Goal: Information Seeking & Learning: Learn about a topic

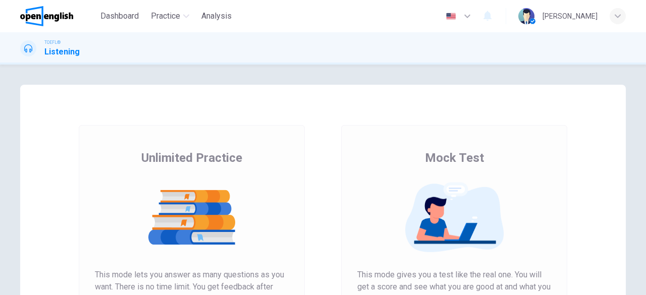
drag, startPoint x: 637, startPoint y: 123, endPoint x: 645, endPoint y: 189, distance: 66.5
click at [645, 189] on div "Unlimited Practice Mock Test Unlimited Practice This mode lets you answer as ma…" at bounding box center [323, 180] width 646 height 230
drag, startPoint x: 638, startPoint y: 171, endPoint x: 645, endPoint y: 220, distance: 49.9
click at [645, 220] on div "Unlimited Practice Mock Test Unlimited Practice This mode lets you answer as ma…" at bounding box center [323, 180] width 646 height 230
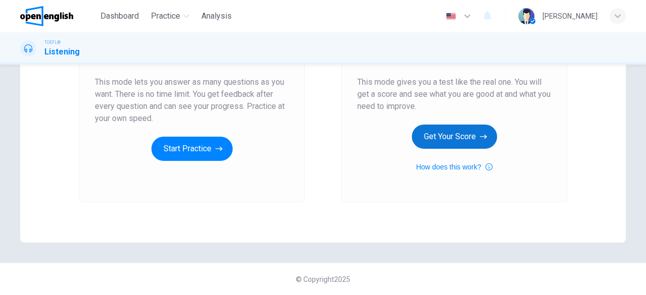
click at [447, 139] on button "Get Your Score" at bounding box center [454, 137] width 85 height 24
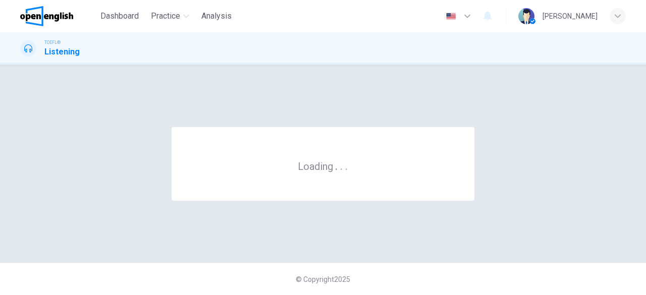
scroll to position [0, 0]
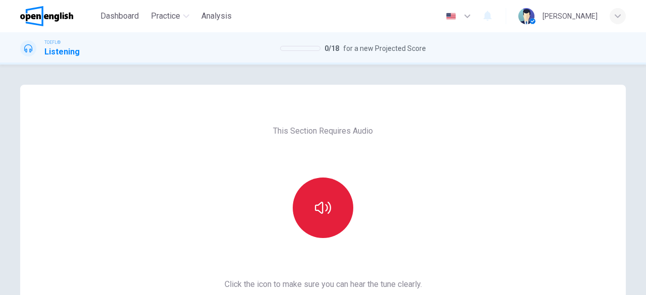
click at [315, 201] on icon "button" at bounding box center [323, 208] width 16 height 16
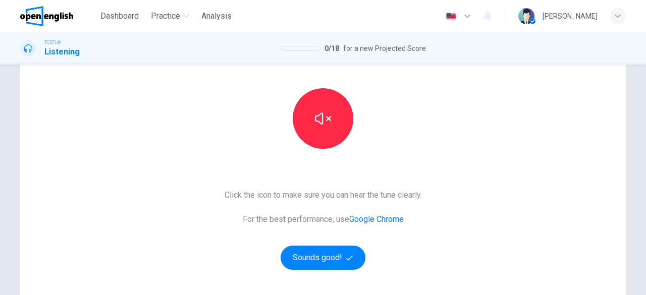
scroll to position [123, 0]
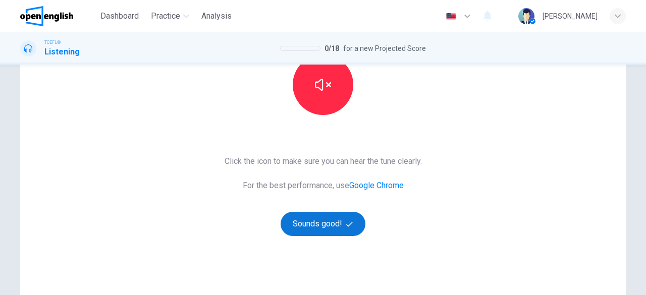
click at [339, 222] on button "Sounds good!" at bounding box center [322, 224] width 85 height 24
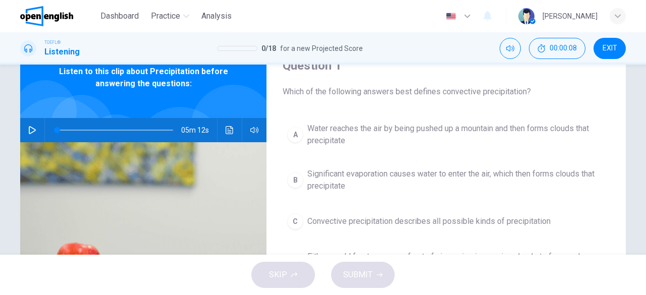
scroll to position [39, 0]
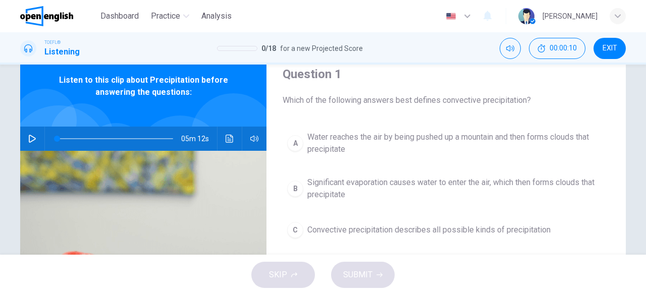
click at [29, 141] on icon "button" at bounding box center [32, 139] width 7 height 8
click at [398, 87] on div "Question 1 Which of the following answers best defines convective precipitation?" at bounding box center [445, 86] width 327 height 40
click at [316, 148] on span "Water reaches the air by being pushed up a mountain and then forms clouds that …" at bounding box center [456, 143] width 298 height 24
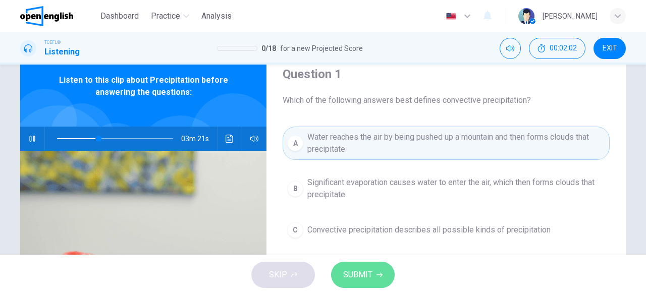
click at [355, 271] on span "SUBMIT" at bounding box center [357, 275] width 29 height 14
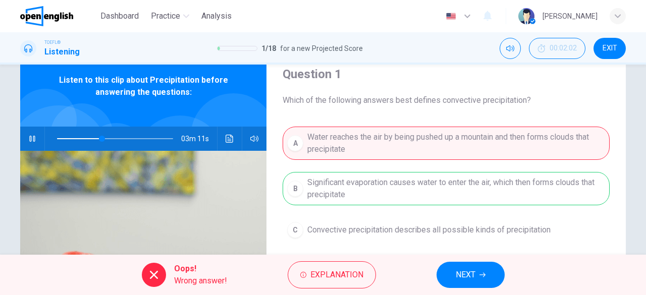
click at [463, 272] on span "NEXT" at bounding box center [465, 275] width 20 height 14
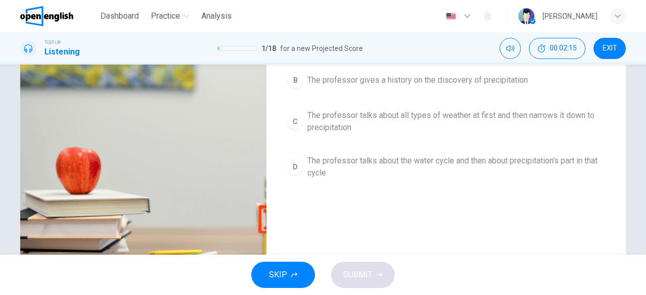
scroll to position [154, 0]
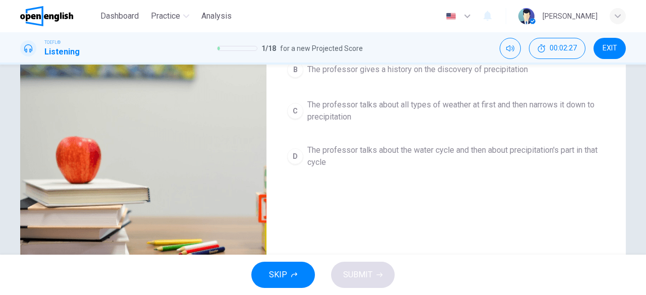
click at [421, 160] on span "The professor talks about the water cycle and then about precipitation's part i…" at bounding box center [456, 156] width 298 height 24
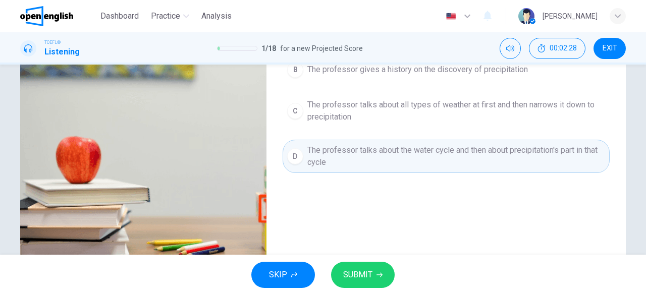
click at [366, 274] on span "SUBMIT" at bounding box center [357, 275] width 29 height 14
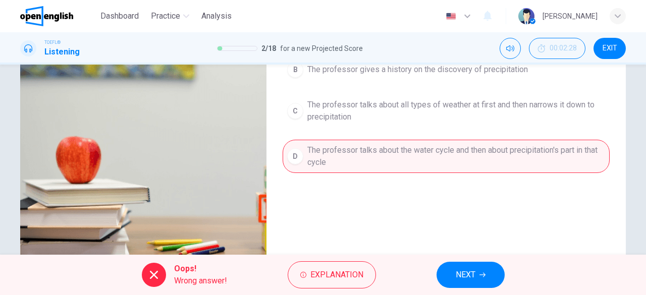
scroll to position [0, 0]
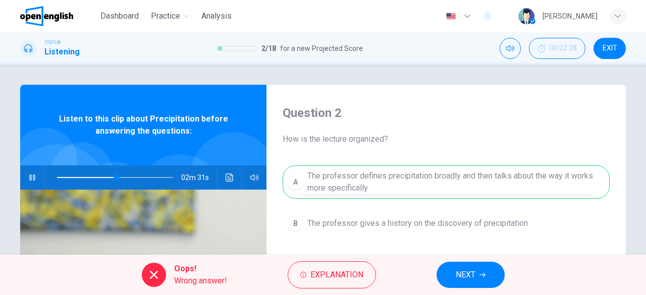
type input "**"
drag, startPoint x: 613, startPoint y: 50, endPoint x: 615, endPoint y: 56, distance: 6.9
click at [615, 56] on button "EXIT" at bounding box center [609, 48] width 32 height 21
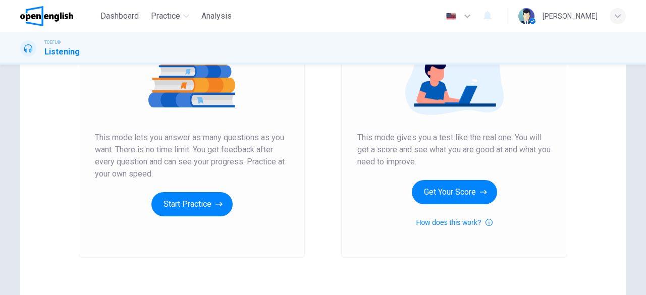
scroll to position [154, 0]
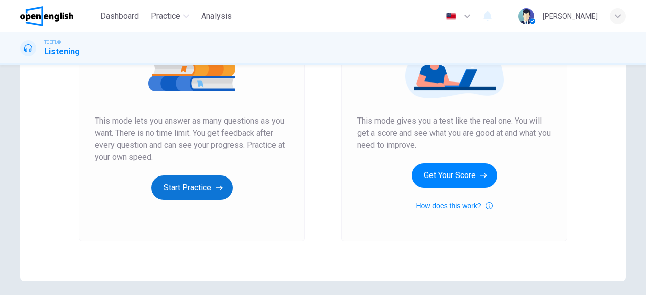
click at [189, 192] on button "Start Practice" at bounding box center [191, 188] width 81 height 24
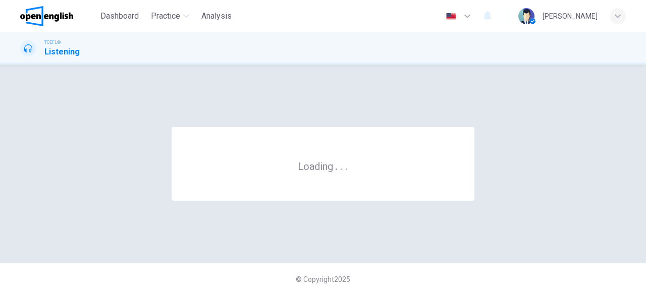
scroll to position [0, 0]
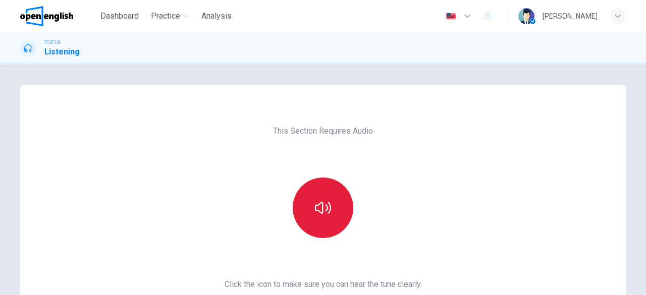
click at [334, 219] on button "button" at bounding box center [323, 208] width 61 height 61
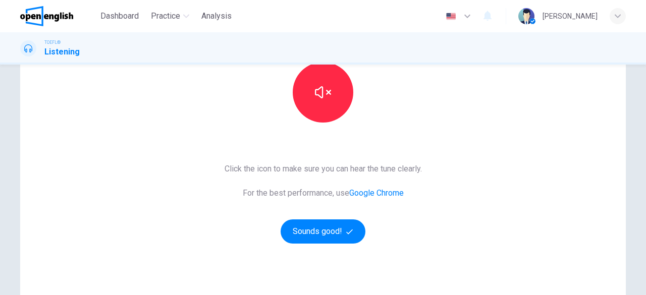
scroll to position [135, 0]
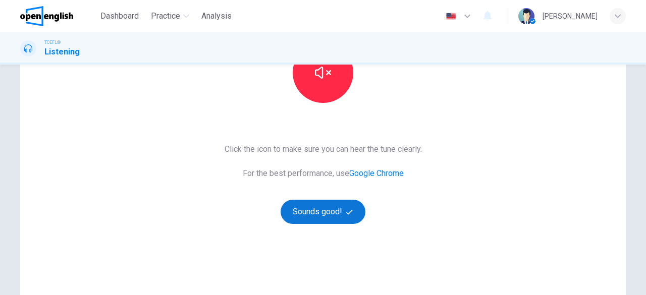
click at [327, 215] on button "Sounds good!" at bounding box center [322, 212] width 85 height 24
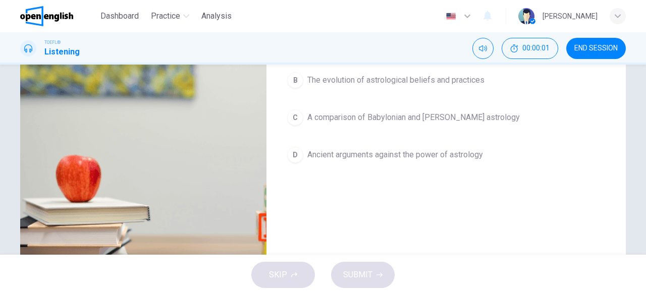
scroll to position [27, 0]
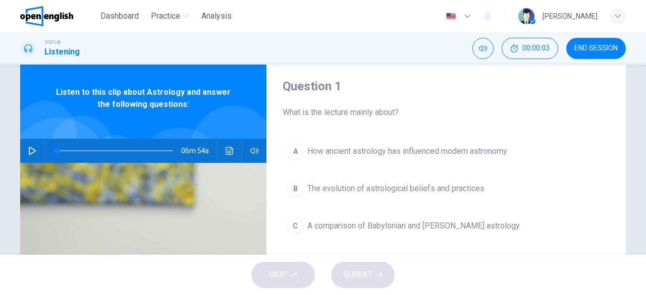
click at [33, 152] on icon "button" at bounding box center [32, 151] width 8 height 8
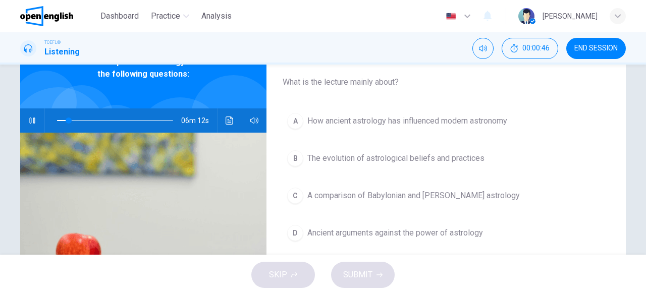
scroll to position [62, 0]
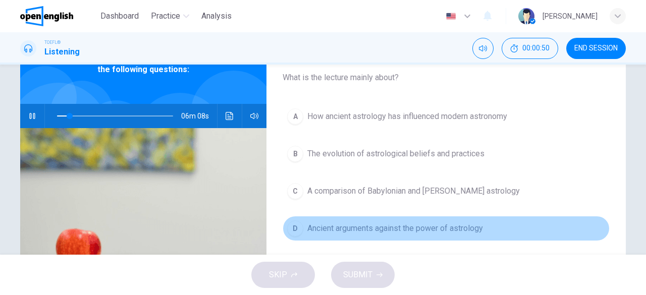
click at [361, 229] on span "Ancient arguments against the power of astrology" at bounding box center [395, 228] width 176 height 12
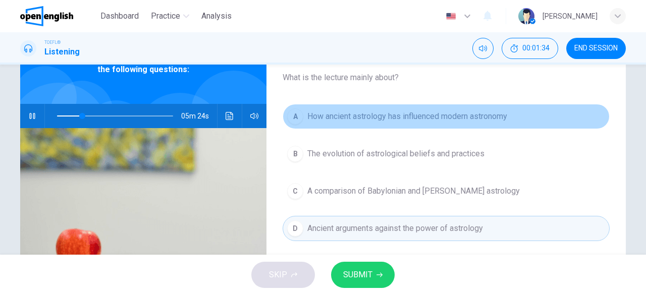
click at [438, 114] on span "How ancient astrology has influenced modern astronomy" at bounding box center [407, 116] width 200 height 12
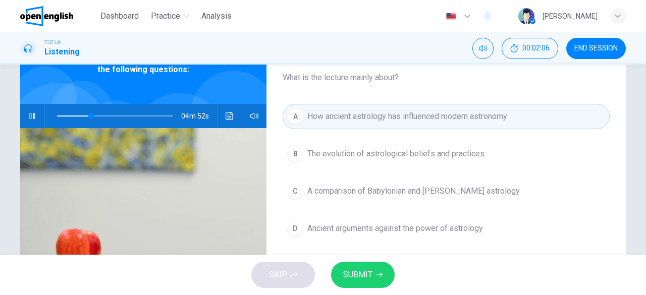
click at [367, 148] on span "The evolution of astrological beliefs and practices" at bounding box center [395, 154] width 177 height 12
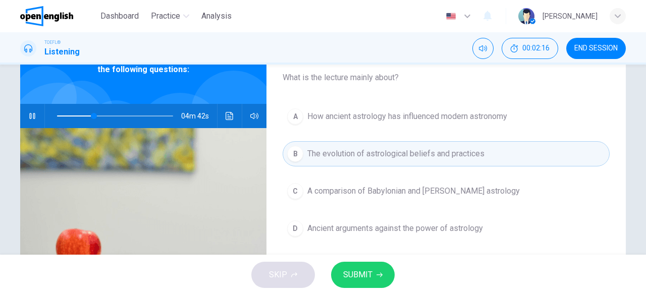
click at [374, 114] on span "How ancient astrology has influenced modern astronomy" at bounding box center [407, 116] width 200 height 12
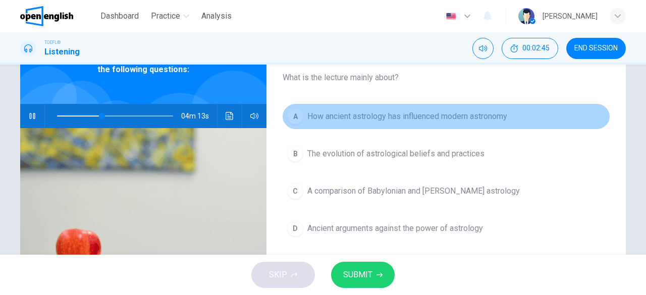
click at [374, 114] on span "How ancient astrology has influenced modern astronomy" at bounding box center [407, 116] width 200 height 12
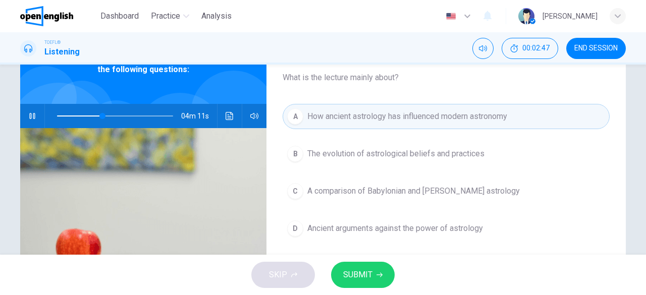
click at [376, 273] on icon "button" at bounding box center [379, 275] width 6 height 6
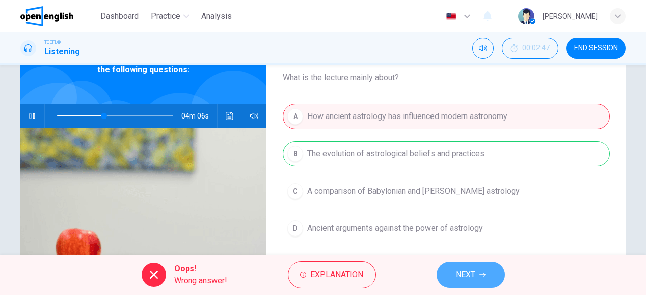
click at [483, 275] on icon "button" at bounding box center [482, 275] width 6 height 5
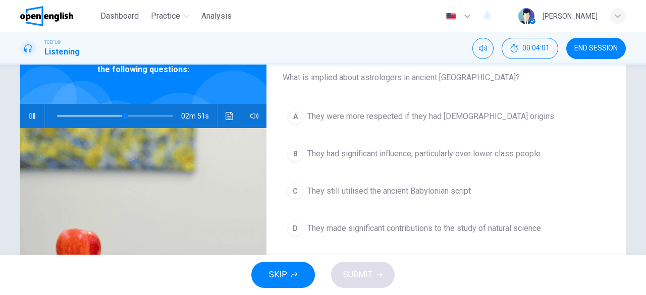
click at [398, 185] on span "They still utilised the ancient Babylonian script" at bounding box center [388, 191] width 163 height 12
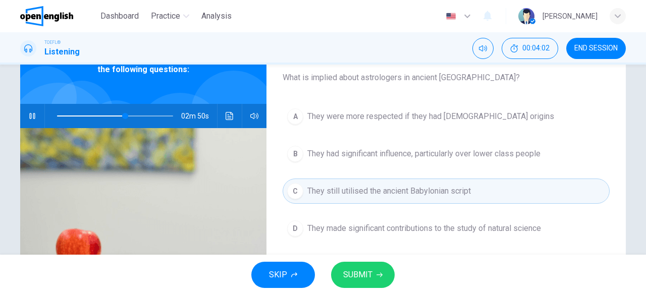
click at [363, 267] on button "SUBMIT" at bounding box center [363, 275] width 64 height 26
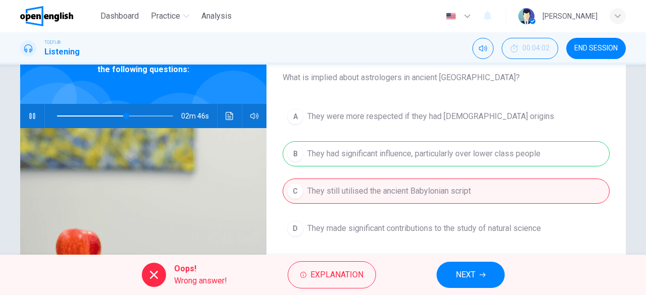
click at [481, 277] on icon "button" at bounding box center [482, 275] width 6 height 6
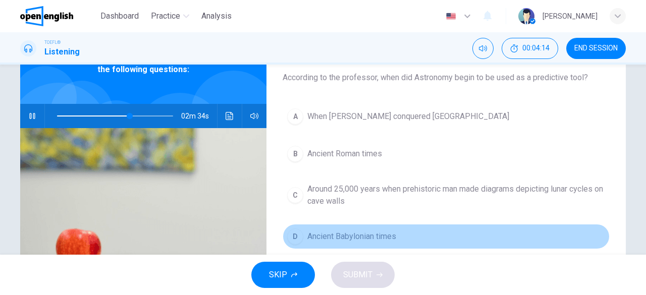
click at [393, 243] on button "D Ancient Babylonian times" at bounding box center [445, 236] width 327 height 25
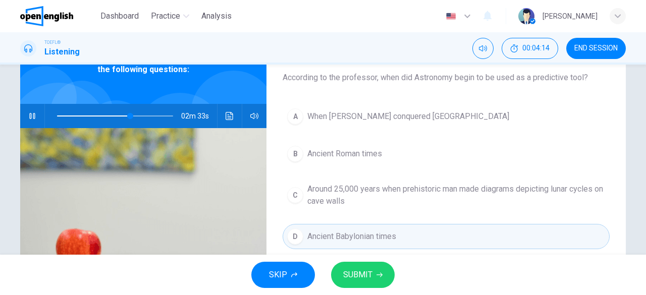
click at [361, 272] on span "SUBMIT" at bounding box center [357, 275] width 29 height 14
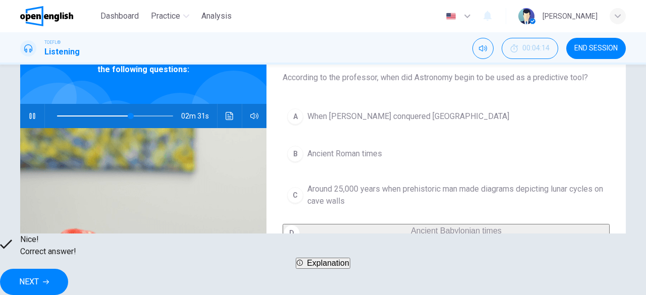
click at [39, 280] on span "NEXT" at bounding box center [29, 282] width 20 height 14
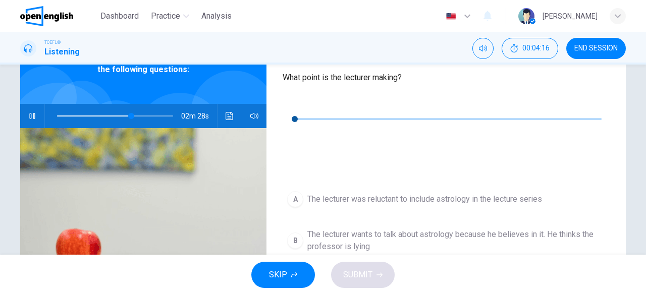
click at [33, 110] on button "button" at bounding box center [32, 116] width 16 height 24
type input "**"
click at [290, 103] on icon "button" at bounding box center [290, 104] width 7 height 8
type input "**"
click at [319, 274] on span "The lecturer accepts scientific arguments, but does not believe they apply to h…" at bounding box center [456, 286] width 298 height 24
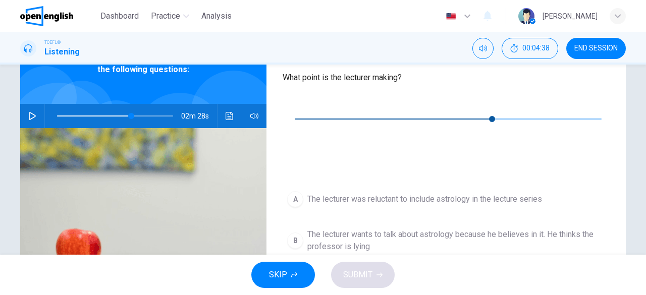
type input "**"
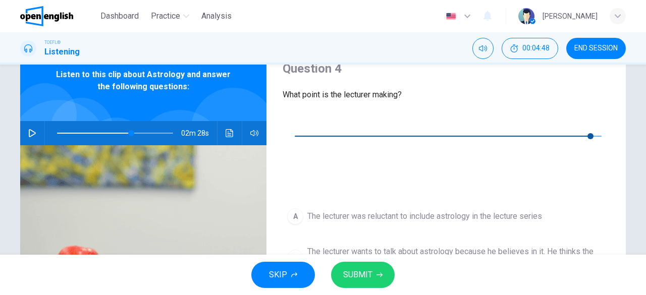
scroll to position [38, 0]
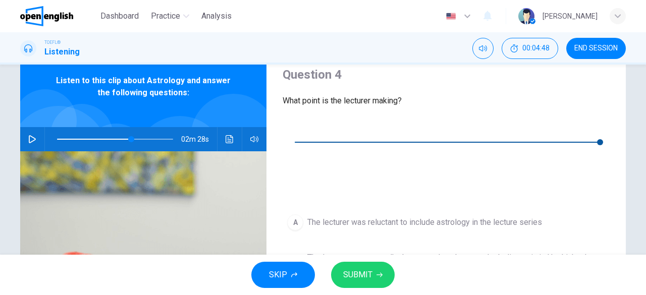
type input "*"
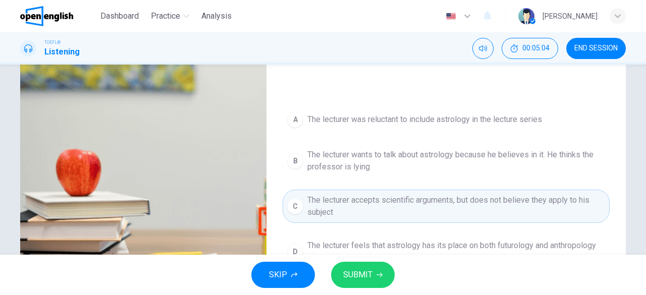
scroll to position [145, 0]
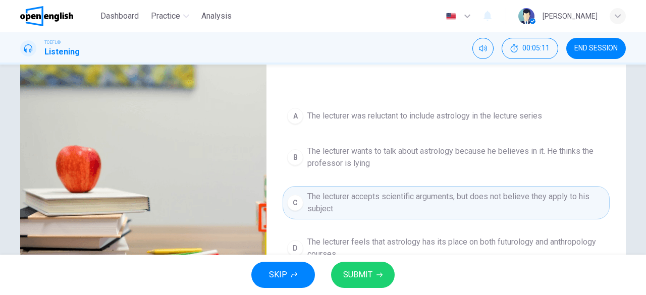
click at [377, 236] on span "The lecturer feels that astrology has its place on both futurology and anthropo…" at bounding box center [456, 248] width 298 height 24
type input "**"
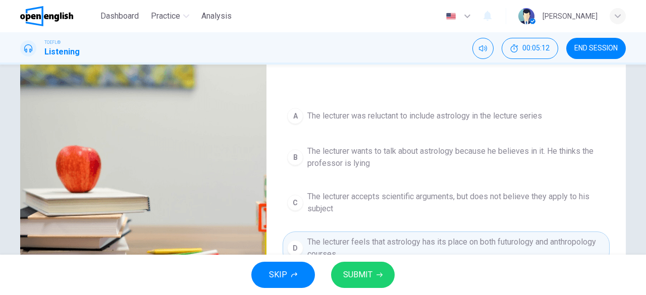
click at [357, 287] on button "SUBMIT" at bounding box center [363, 275] width 64 height 26
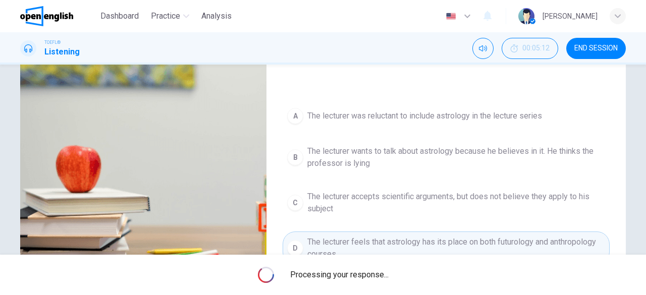
type input "**"
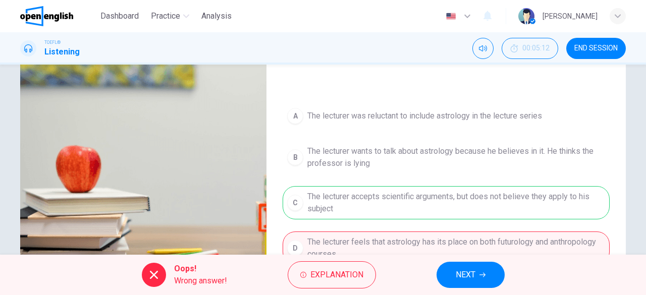
click at [457, 276] on span "NEXT" at bounding box center [465, 275] width 20 height 14
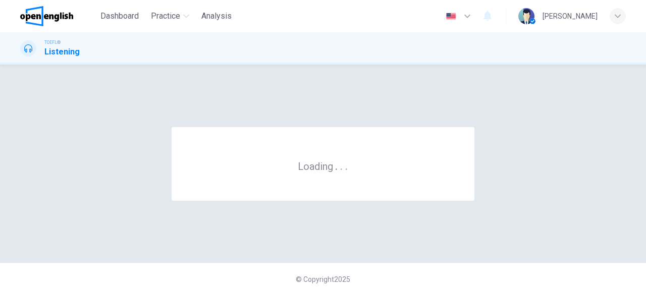
scroll to position [0, 0]
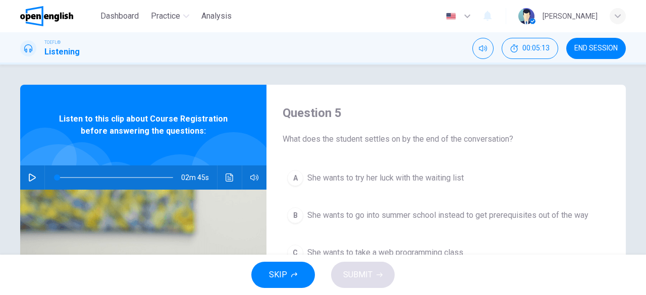
click at [33, 187] on button "button" at bounding box center [32, 177] width 16 height 24
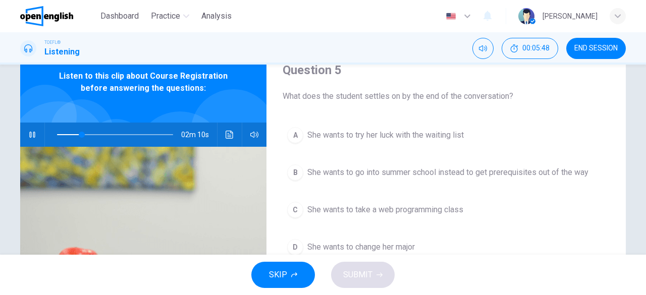
scroll to position [58, 0]
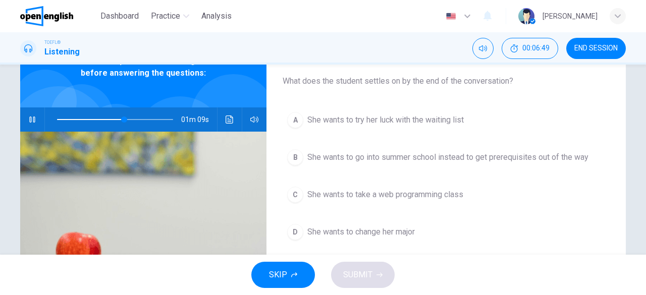
click at [365, 202] on button "C She wants to take a web programming class" at bounding box center [445, 194] width 327 height 25
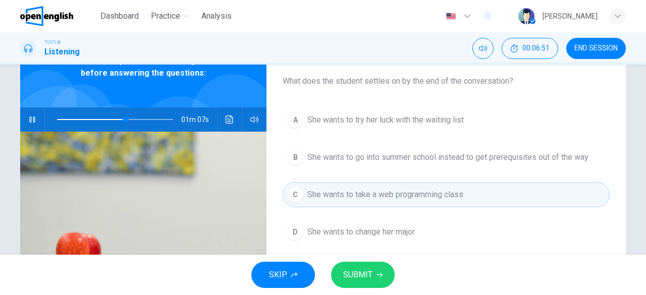
click at [357, 279] on span "SUBMIT" at bounding box center [357, 275] width 29 height 14
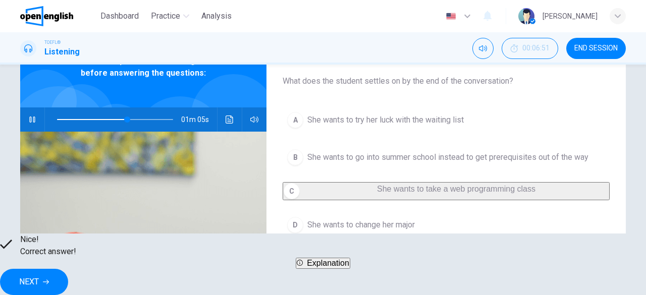
click at [49, 279] on icon "button" at bounding box center [46, 282] width 6 height 6
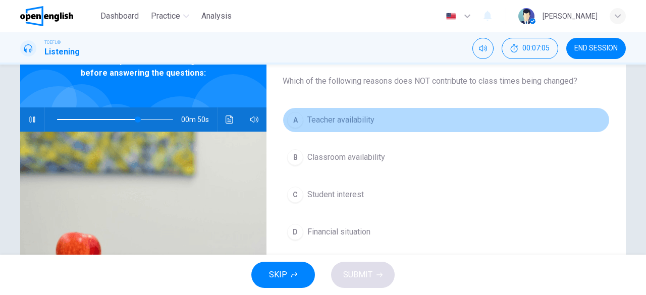
click at [346, 109] on button "A Teacher availability" at bounding box center [445, 119] width 327 height 25
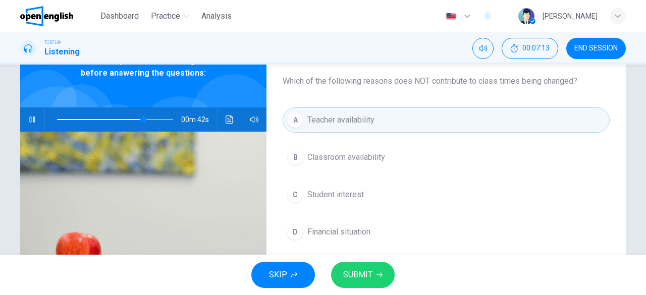
click at [349, 229] on span "Financial situation" at bounding box center [338, 232] width 63 height 12
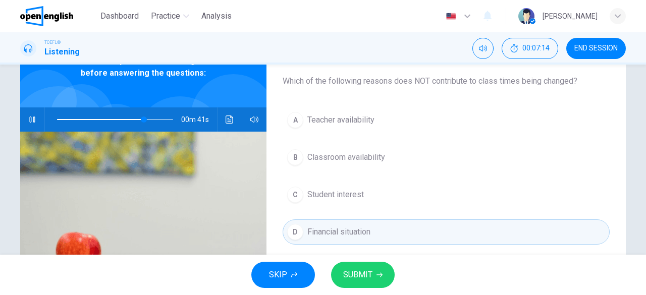
click at [369, 266] on button "SUBMIT" at bounding box center [363, 275] width 64 height 26
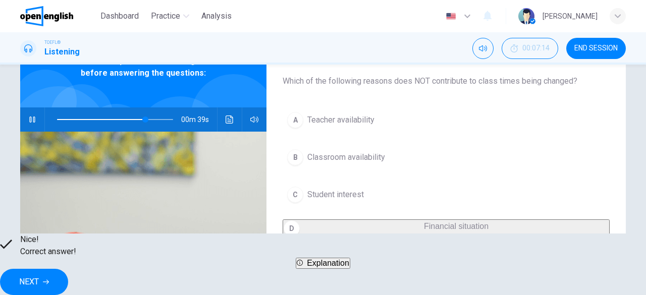
click at [39, 277] on span "NEXT" at bounding box center [29, 282] width 20 height 14
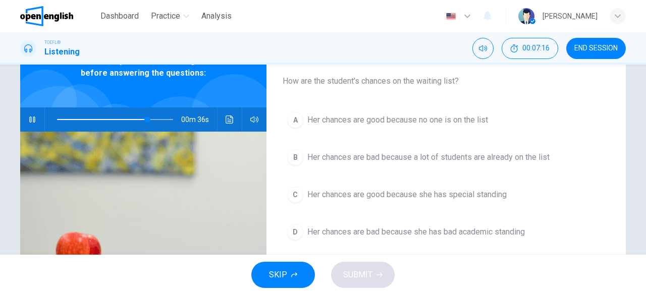
click at [35, 120] on button "button" at bounding box center [32, 119] width 16 height 24
click at [30, 118] on icon "button" at bounding box center [32, 119] width 7 height 8
type input "*"
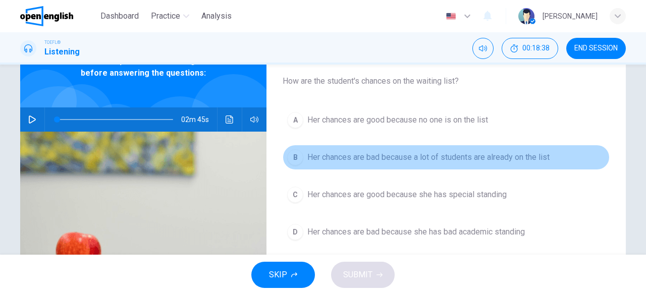
click at [445, 157] on span "Her chances are bad because a lot of students are already on the list" at bounding box center [428, 157] width 242 height 12
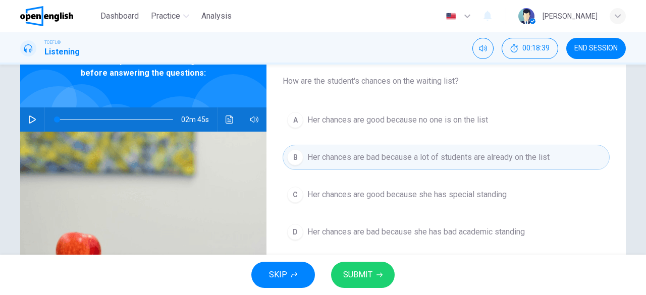
click at [367, 273] on span "SUBMIT" at bounding box center [357, 275] width 29 height 14
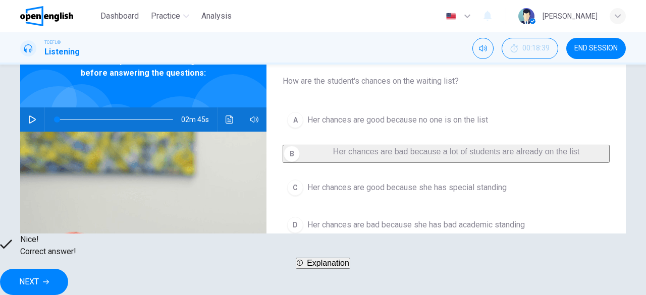
click at [39, 275] on span "NEXT" at bounding box center [29, 282] width 20 height 14
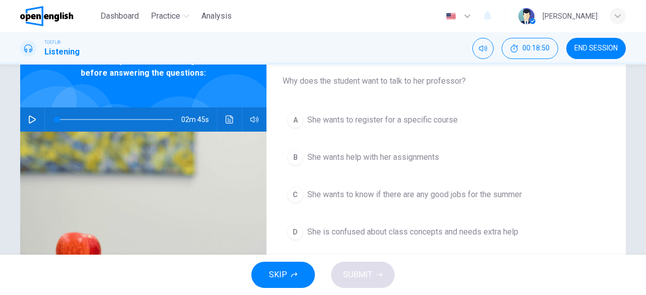
click at [379, 124] on span "She wants to register for a specific course" at bounding box center [382, 120] width 150 height 12
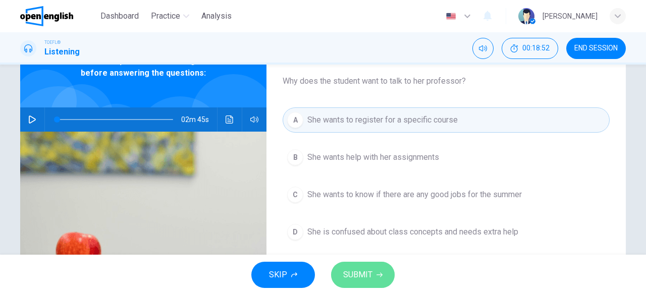
click at [363, 268] on span "SUBMIT" at bounding box center [357, 275] width 29 height 14
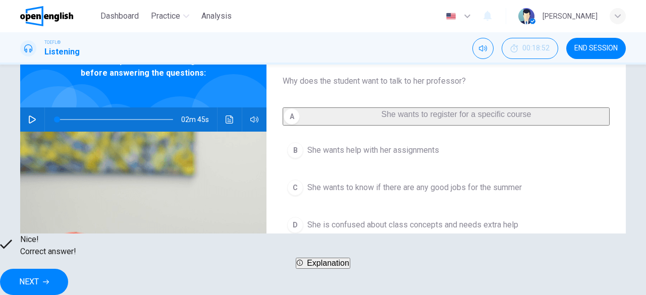
click at [39, 275] on span "NEXT" at bounding box center [29, 282] width 20 height 14
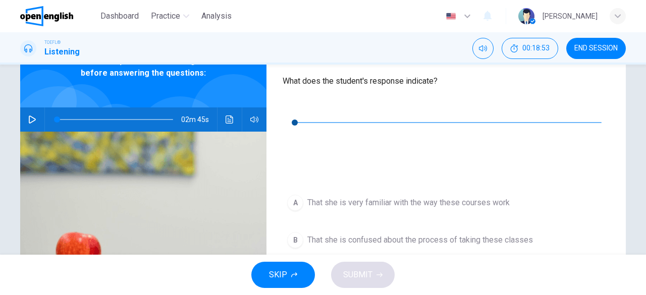
click at [282, 114] on div "00m 17s" at bounding box center [445, 134] width 327 height 71
click at [290, 109] on icon "button" at bounding box center [290, 107] width 8 height 8
type input "*"
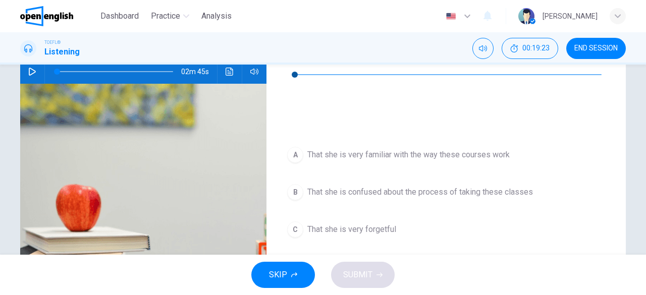
scroll to position [117, 0]
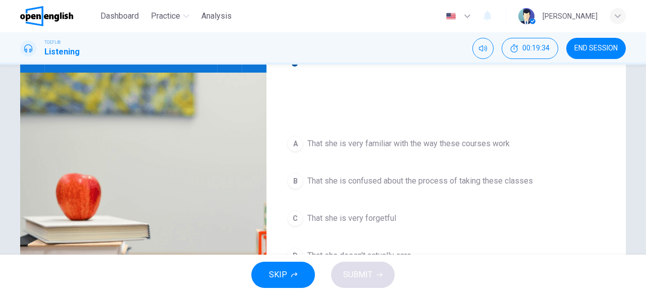
click at [378, 175] on span "That she is confused about the process of taking these classes" at bounding box center [419, 181] width 225 height 12
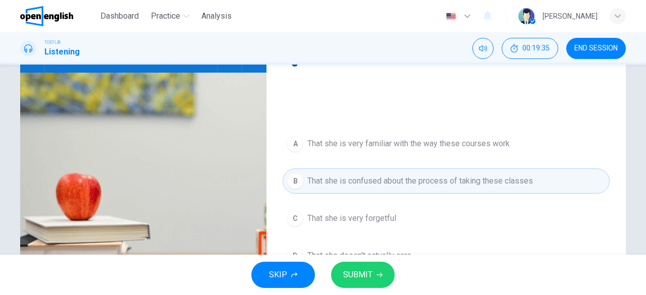
click at [358, 269] on span "SUBMIT" at bounding box center [357, 275] width 29 height 14
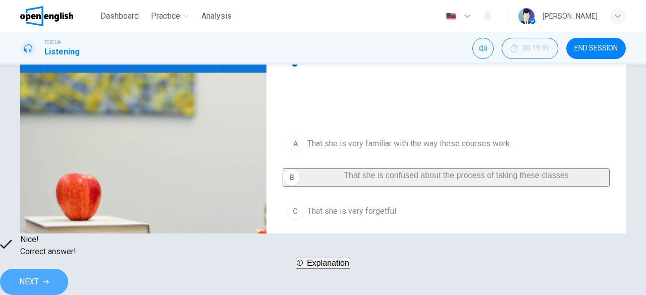
click at [39, 281] on span "NEXT" at bounding box center [29, 282] width 20 height 14
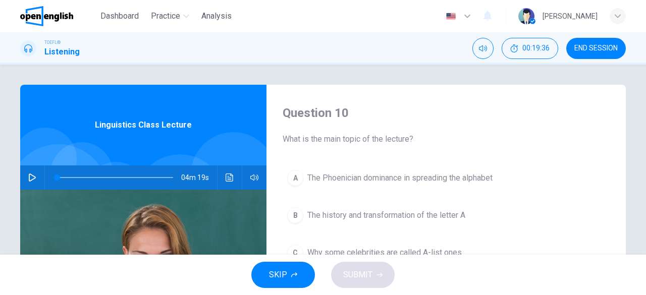
click at [35, 176] on button "button" at bounding box center [32, 177] width 16 height 24
click at [409, 161] on div "Question 10 What is the main topic of the lecture? A The Phoenician dominance i…" at bounding box center [445, 260] width 359 height 351
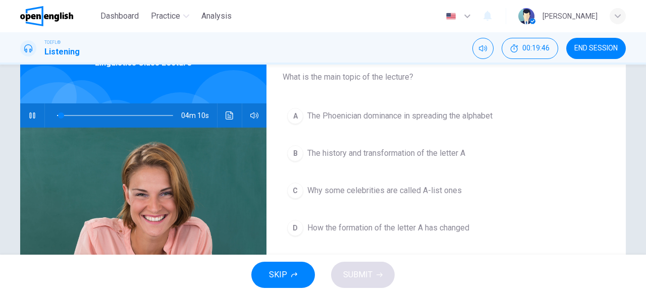
scroll to position [63, 0]
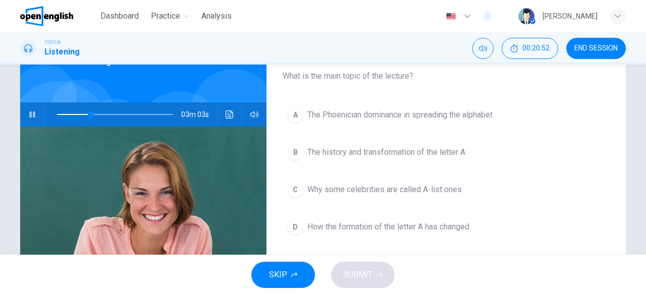
click at [409, 153] on span "The history and transformation of the letter A" at bounding box center [386, 152] width 158 height 12
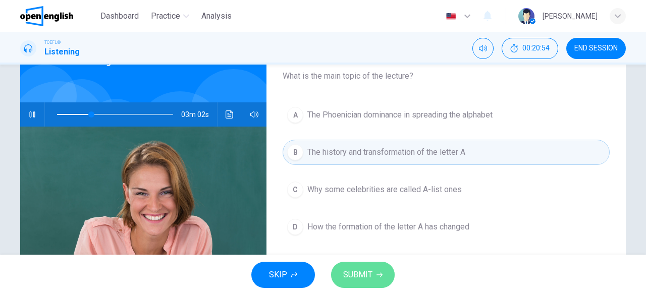
click at [377, 274] on icon "button" at bounding box center [379, 275] width 6 height 6
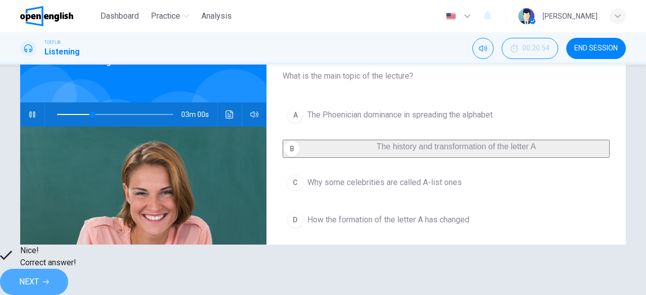
click at [39, 275] on span "NEXT" at bounding box center [29, 282] width 20 height 14
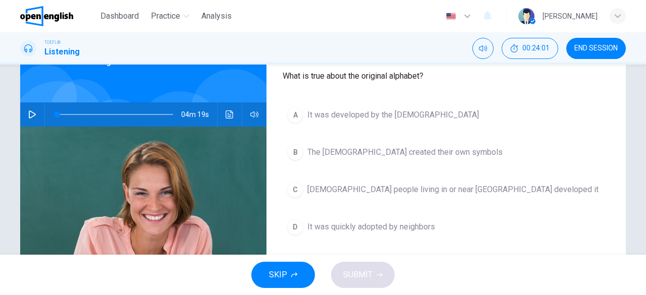
click at [371, 224] on span "It was quickly adopted by neighbors" at bounding box center [371, 227] width 128 height 12
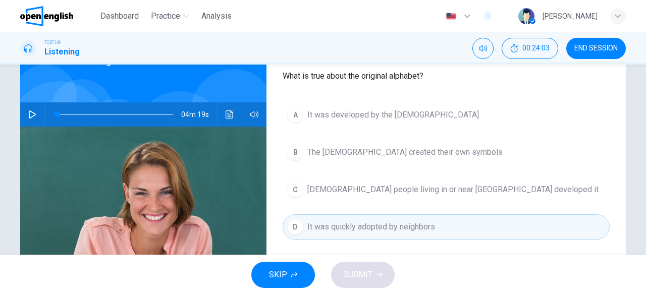
click at [340, 111] on span "It was developed by the Phoenicians" at bounding box center [392, 115] width 171 height 12
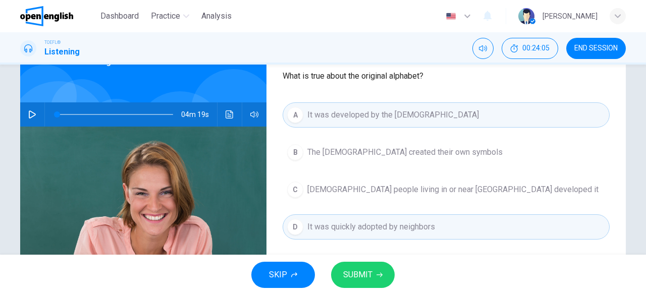
click at [362, 274] on span "SUBMIT" at bounding box center [357, 275] width 29 height 14
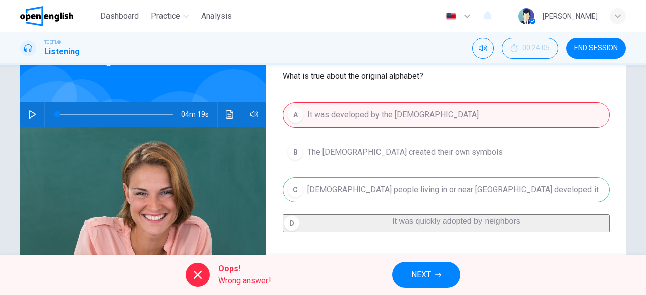
click at [420, 272] on span "NEXT" at bounding box center [421, 275] width 20 height 14
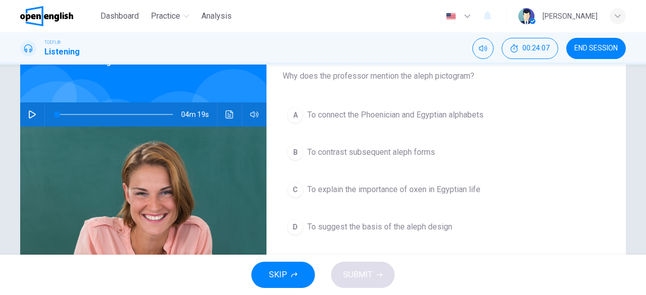
click at [28, 113] on icon "button" at bounding box center [32, 114] width 8 height 8
click at [372, 223] on span "To suggest the basis of the aleph design" at bounding box center [379, 227] width 145 height 12
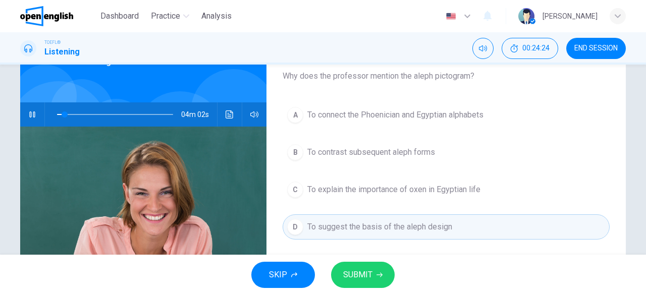
click at [368, 274] on span "SUBMIT" at bounding box center [357, 275] width 29 height 14
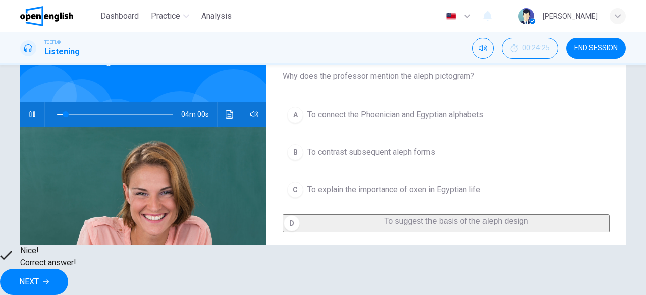
click at [39, 275] on span "NEXT" at bounding box center [29, 282] width 20 height 14
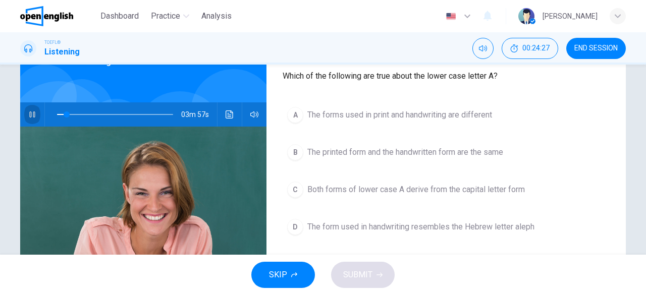
click at [33, 116] on icon "button" at bounding box center [32, 114] width 8 height 8
type input "*"
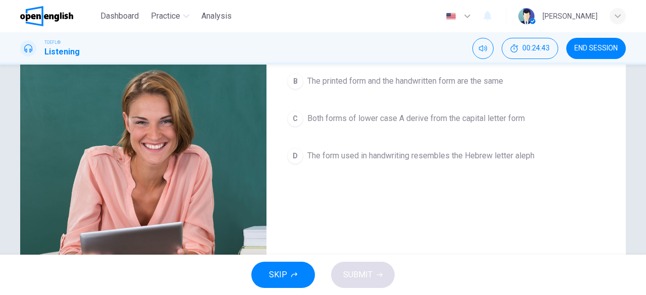
scroll to position [58, 0]
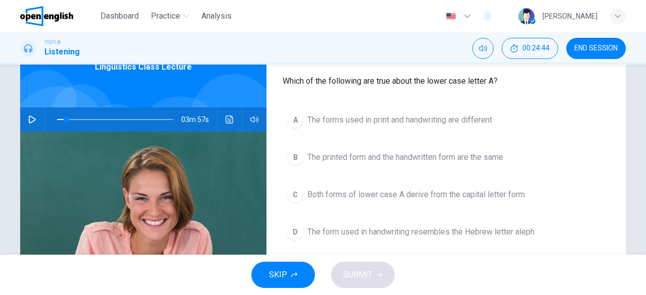
click at [587, 47] on span "END SESSION" at bounding box center [595, 48] width 43 height 8
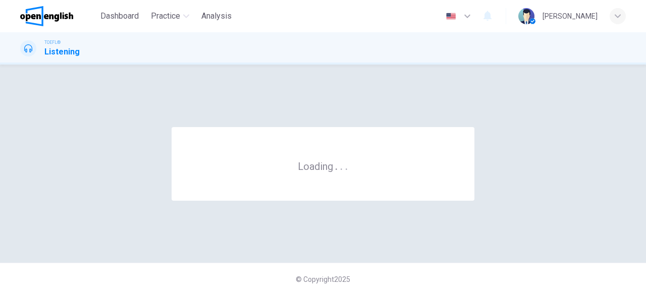
scroll to position [0, 0]
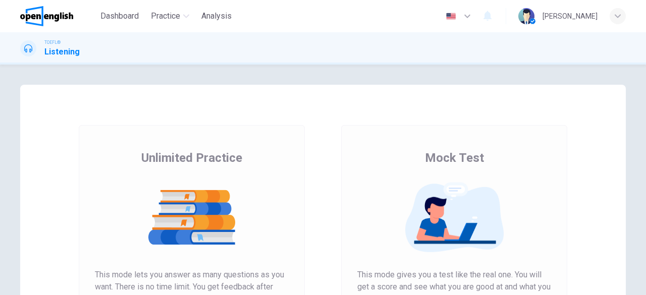
scroll to position [139, 0]
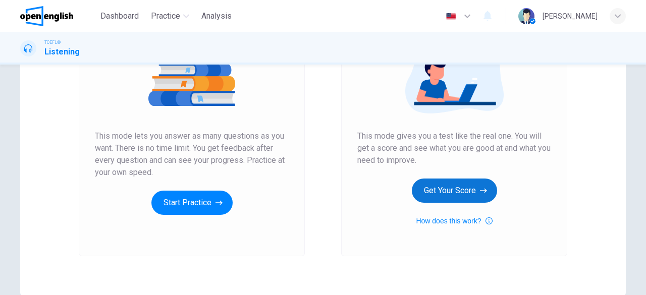
click at [456, 189] on button "Get Your Score" at bounding box center [454, 191] width 85 height 24
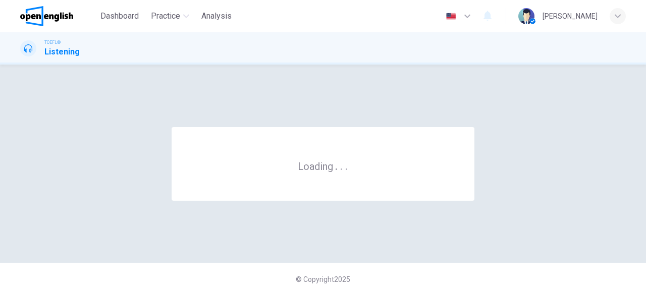
scroll to position [0, 0]
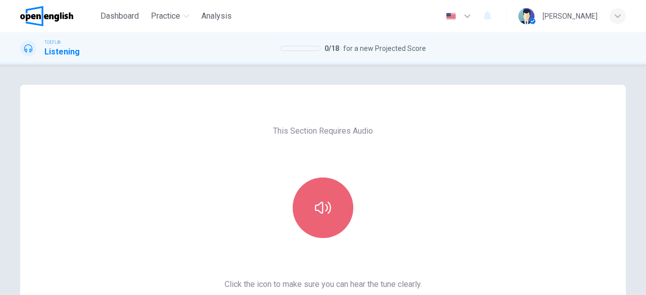
click at [317, 216] on button "button" at bounding box center [323, 208] width 61 height 61
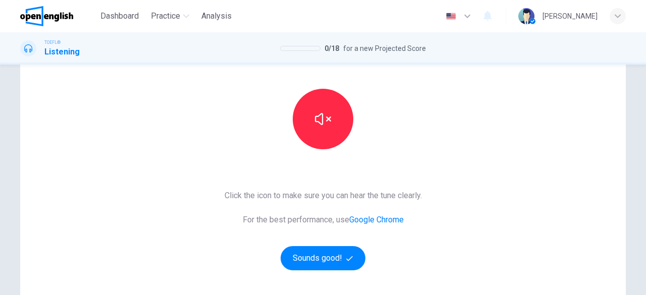
scroll to position [96, 0]
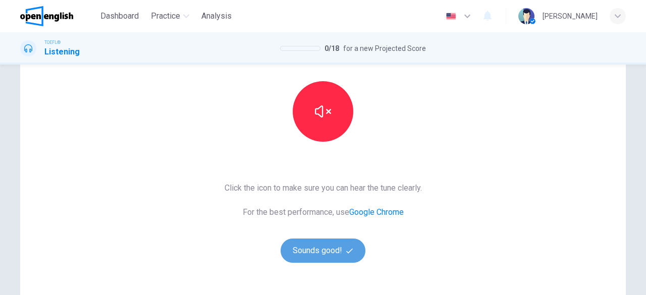
click at [330, 253] on button "Sounds good!" at bounding box center [322, 251] width 85 height 24
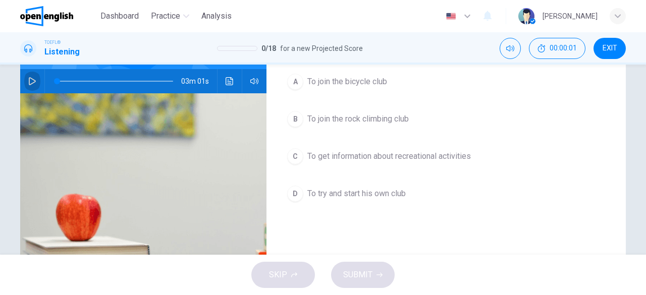
click at [28, 82] on icon "button" at bounding box center [32, 81] width 8 height 8
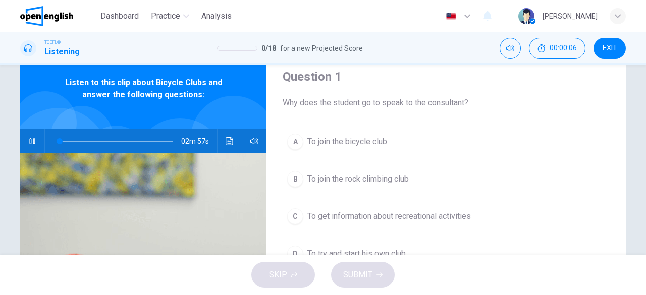
scroll to position [24, 0]
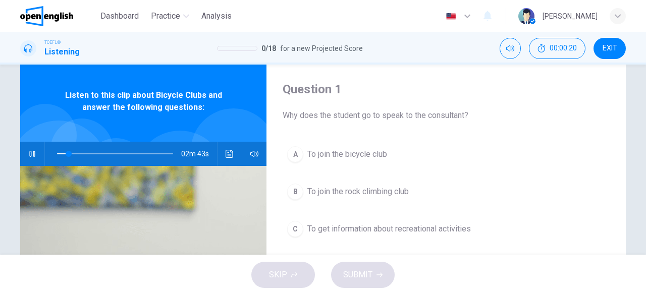
click at [336, 151] on span "To join the bicycle club" at bounding box center [347, 154] width 80 height 12
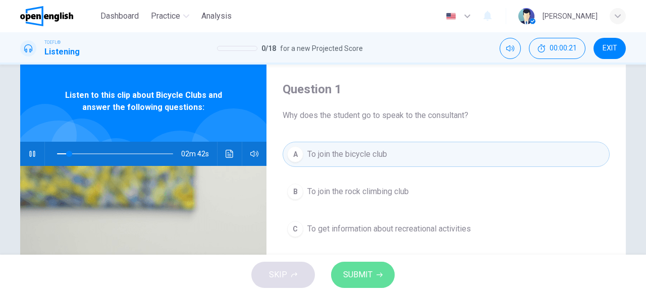
click at [366, 280] on span "SUBMIT" at bounding box center [357, 275] width 29 height 14
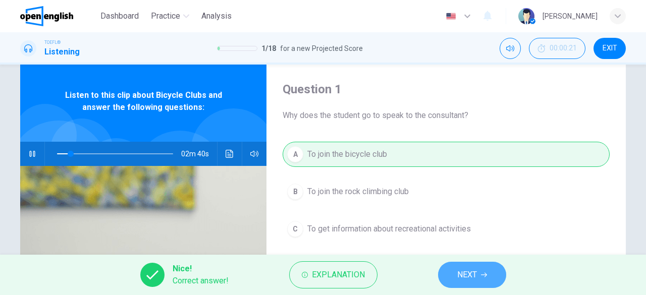
click at [469, 274] on span "NEXT" at bounding box center [467, 275] width 20 height 14
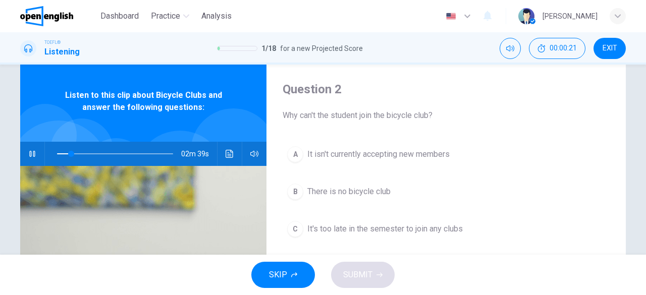
click at [469, 274] on div "SKIP SUBMIT" at bounding box center [323, 275] width 646 height 40
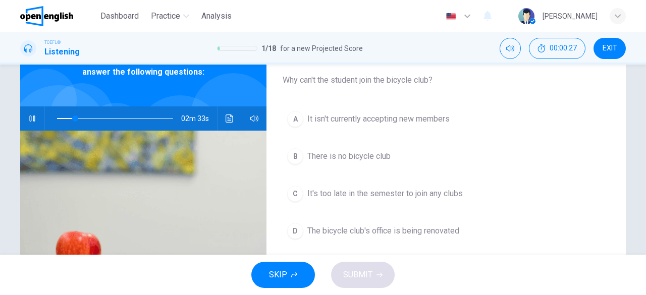
scroll to position [60, 0]
click at [453, 234] on span "The bicycle club's office is being renovated" at bounding box center [383, 230] width 152 height 12
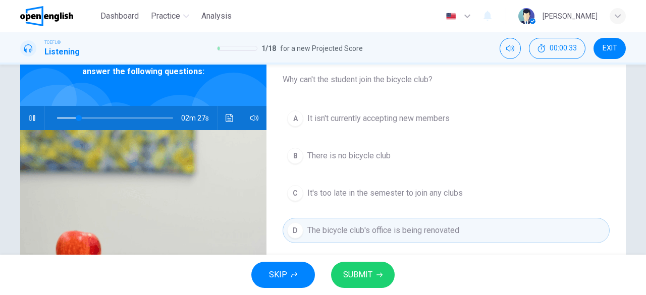
click at [373, 281] on button "SUBMIT" at bounding box center [363, 275] width 64 height 26
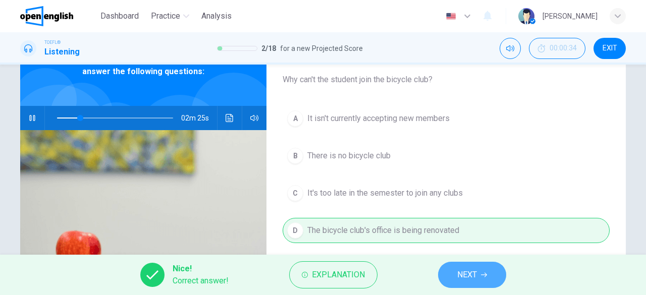
click at [468, 281] on span "NEXT" at bounding box center [467, 275] width 20 height 14
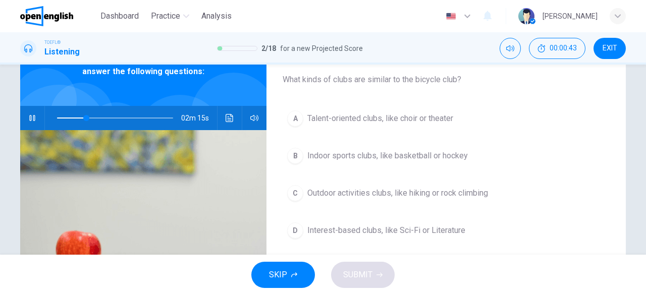
click at [442, 195] on span "Outdoor activities clubs, like hiking or rock climbing" at bounding box center [397, 193] width 181 height 12
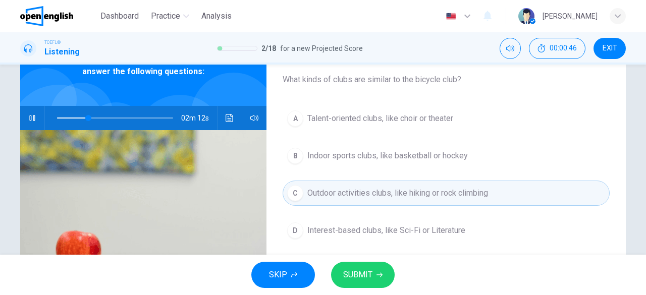
click at [361, 284] on button "SUBMIT" at bounding box center [363, 275] width 64 height 26
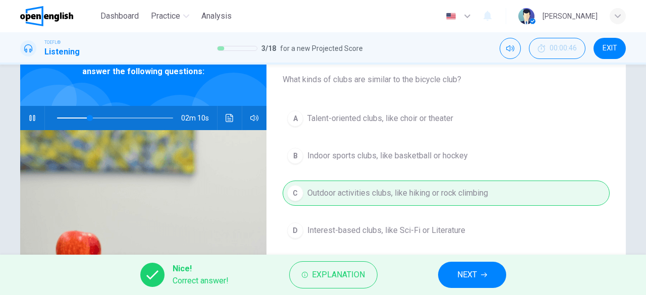
click at [492, 278] on button "NEXT" at bounding box center [472, 275] width 68 height 26
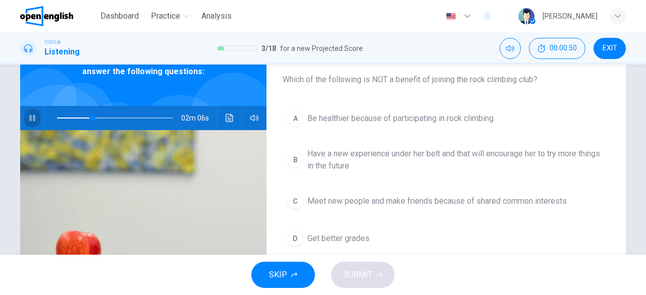
click at [34, 114] on button "button" at bounding box center [32, 118] width 16 height 24
click at [357, 197] on span "Meet new people and make friends because of shared common interests" at bounding box center [436, 201] width 259 height 12
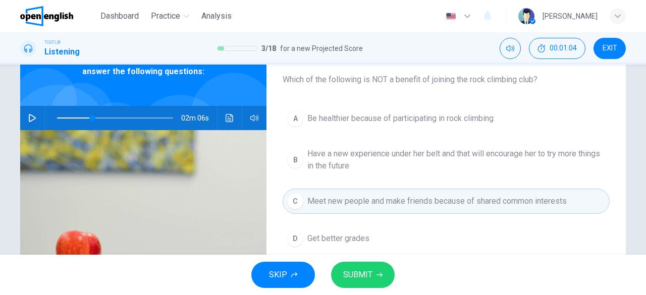
click at [369, 274] on span "SUBMIT" at bounding box center [357, 275] width 29 height 14
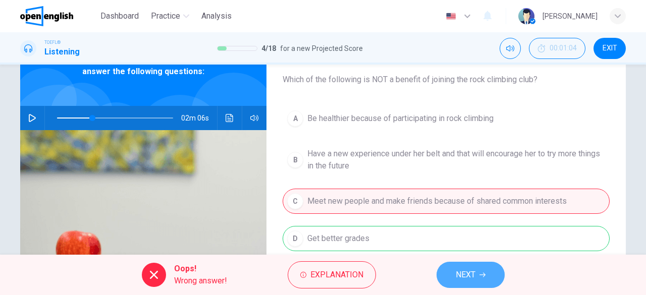
click at [484, 276] on icon "button" at bounding box center [482, 275] width 6 height 5
type input "**"
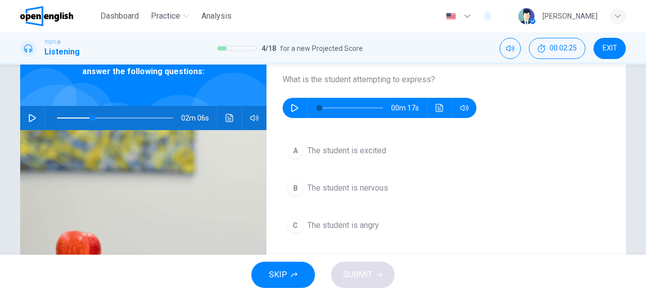
click at [484, 276] on div "SKIP SUBMIT" at bounding box center [323, 275] width 646 height 40
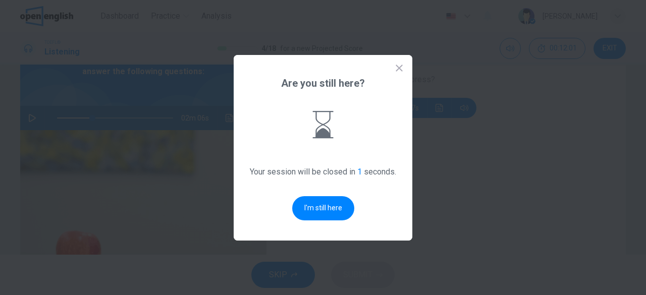
scroll to position [0, 0]
